Goal: Find specific page/section: Find specific page/section

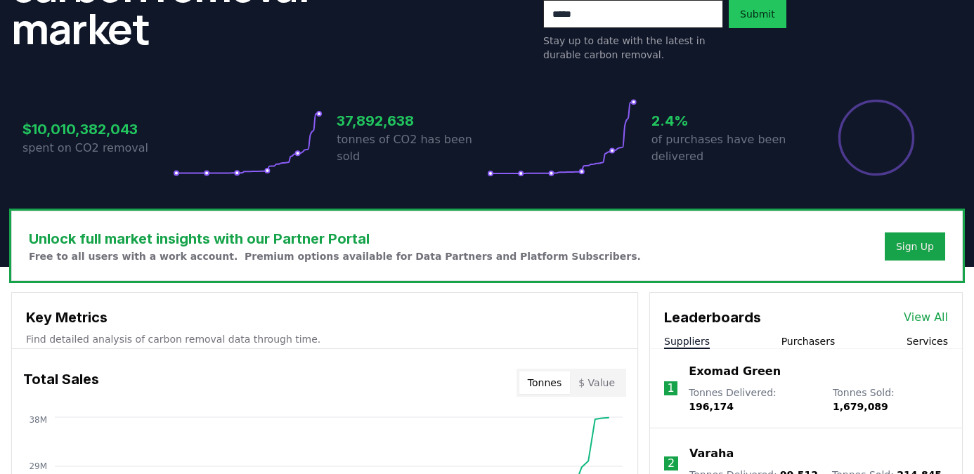
scroll to position [176, 0]
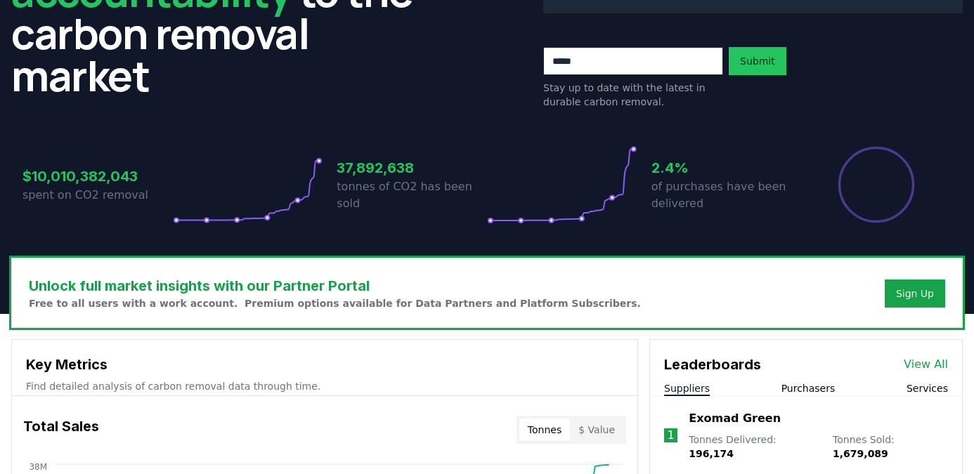
click at [782, 377] on div "Leaderboards View All Suppliers Purchasers Services" at bounding box center [806, 368] width 312 height 56
click at [792, 383] on button "Purchasers" at bounding box center [808, 388] width 54 height 14
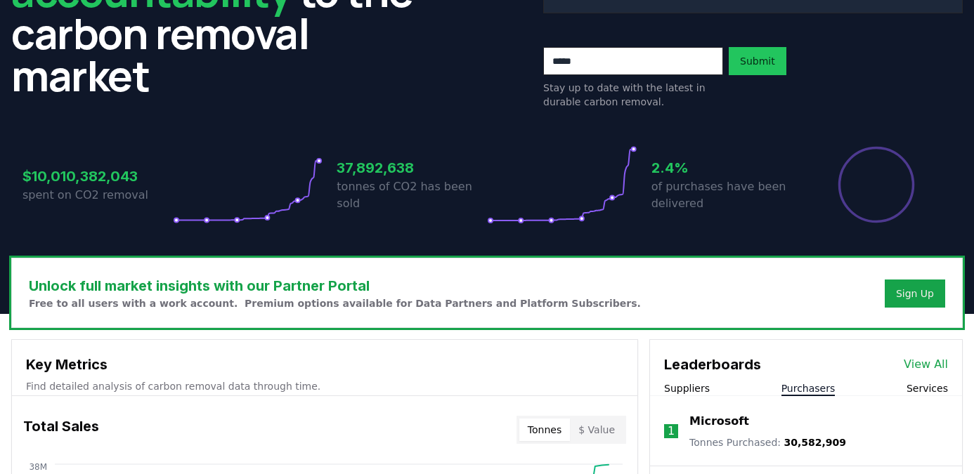
click at [912, 365] on link "View All" at bounding box center [925, 364] width 44 height 17
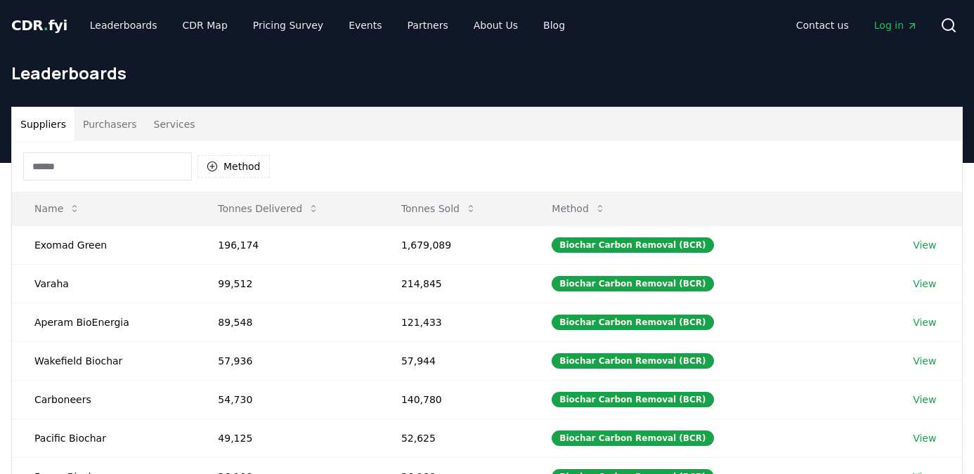
click at [137, 161] on input at bounding box center [107, 166] width 169 height 28
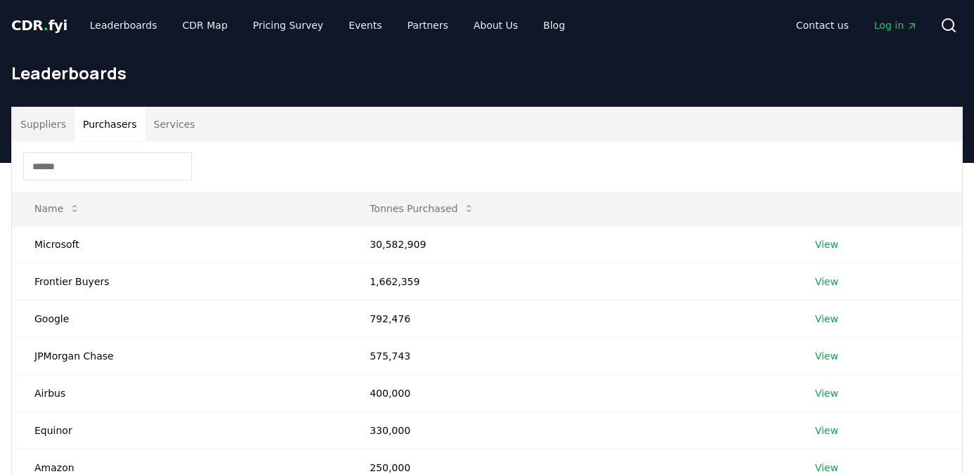
click at [126, 131] on button "Purchasers" at bounding box center [109, 124] width 71 height 34
click at [122, 164] on input at bounding box center [107, 166] width 169 height 28
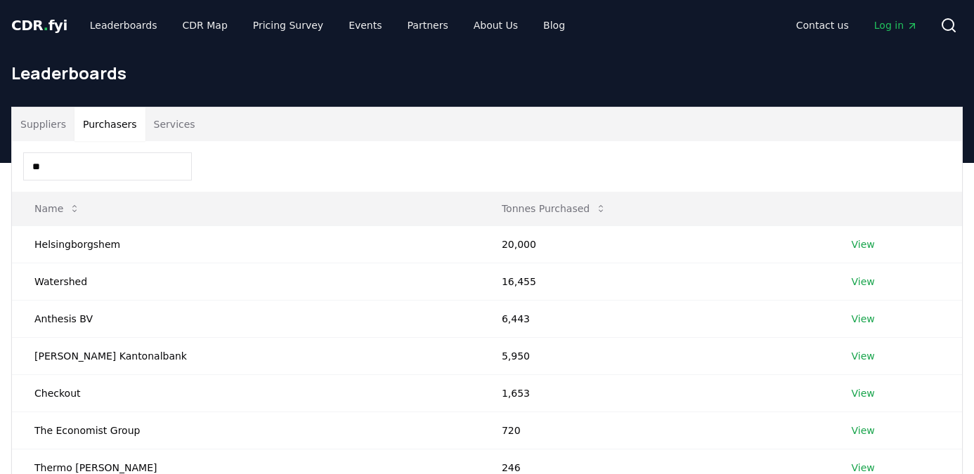
type input "*"
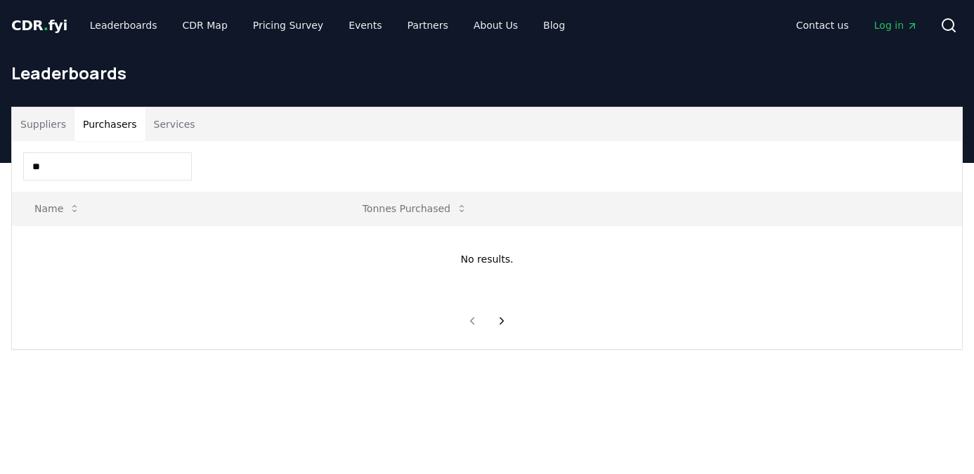
type input "*"
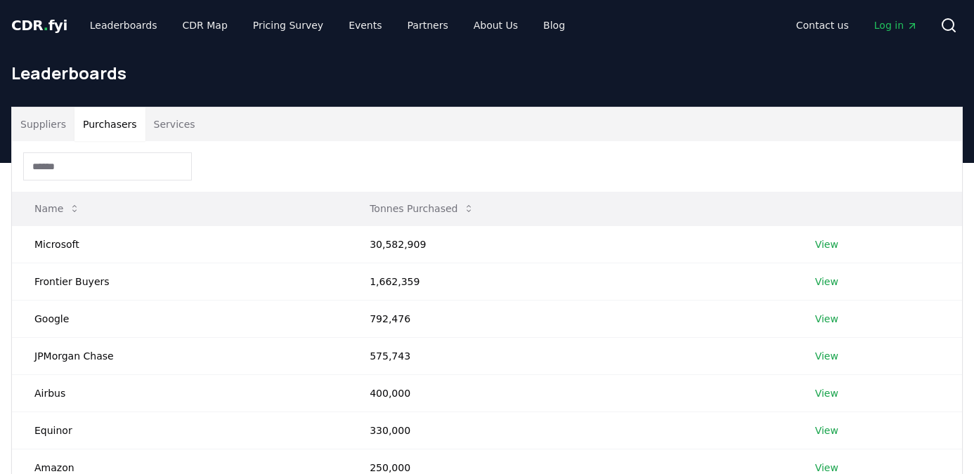
paste input "******"
type input "******"
